Goal: Task Accomplishment & Management: Use online tool/utility

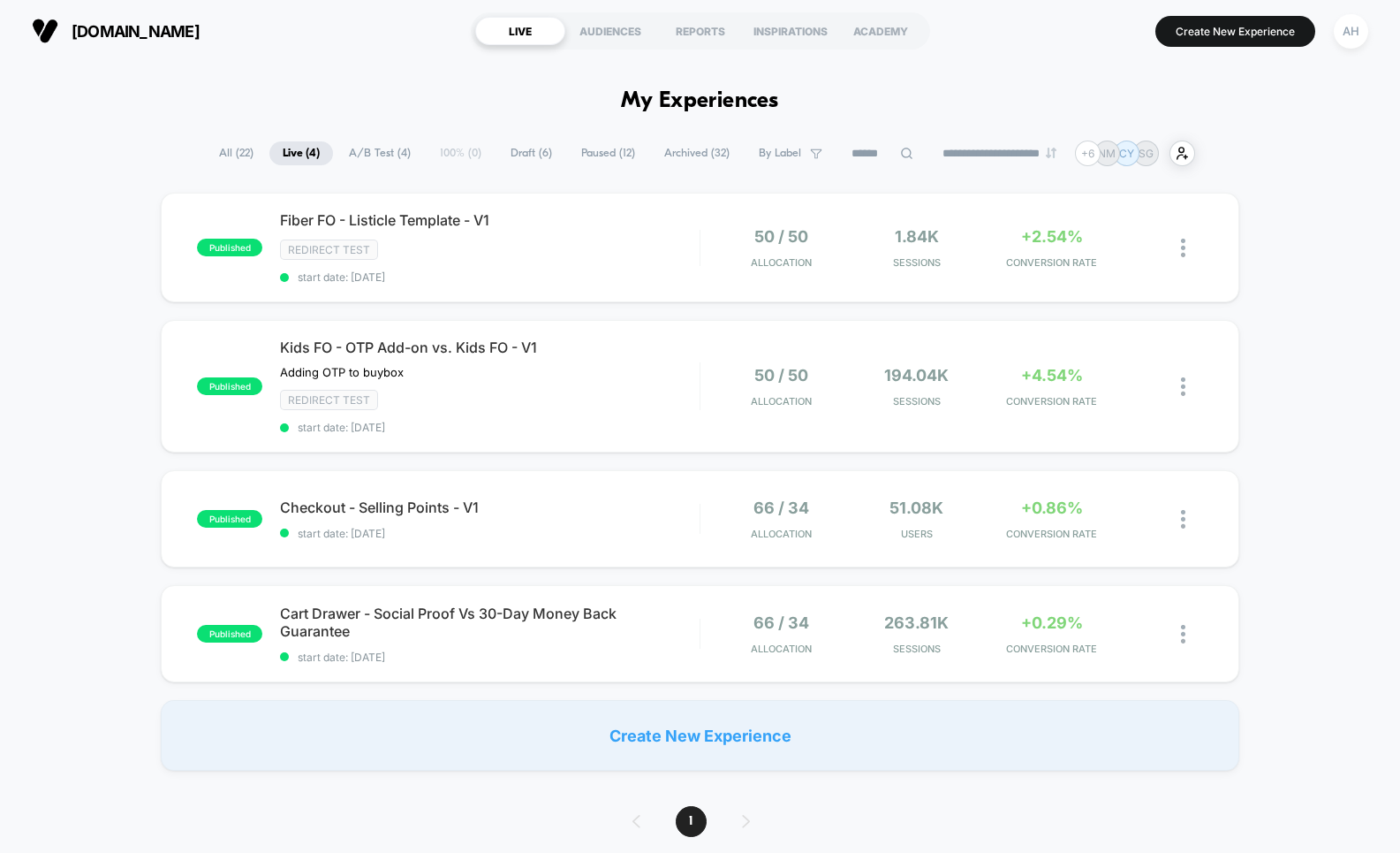
click at [626, 261] on div "Fiber FO - Listicle Template - V1 Click to edit experience details Click to edi…" at bounding box center [490, 248] width 419 height 73
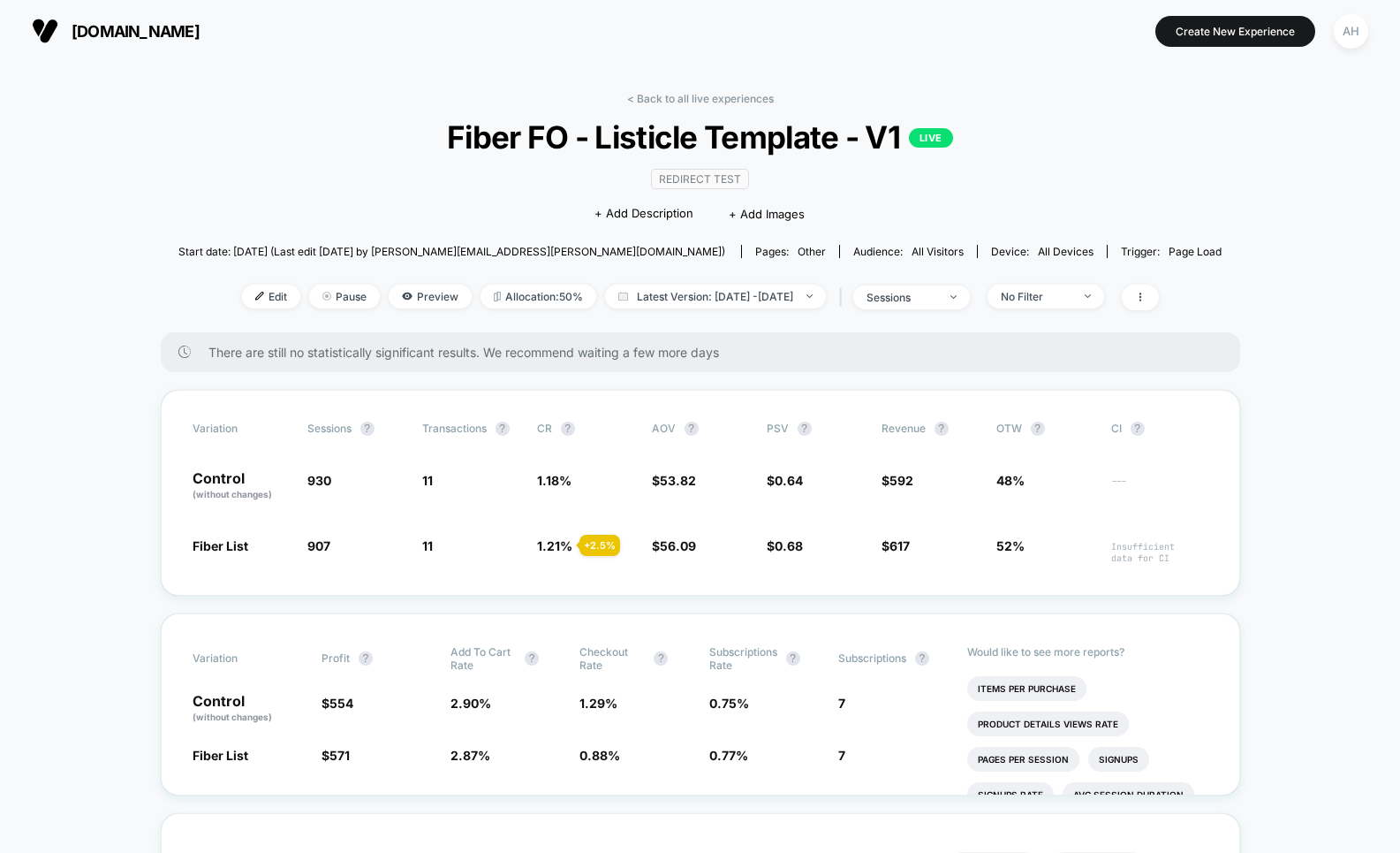
click at [677, 107] on div "< Back to all live experiences Fiber FO - Listicle Template - V1 LIVE Redirect …" at bounding box center [700, 212] width 1043 height 240
click at [678, 104] on link "< Back to all live experiences" at bounding box center [701, 99] width 147 height 13
